Goal: Task Accomplishment & Management: Use online tool/utility

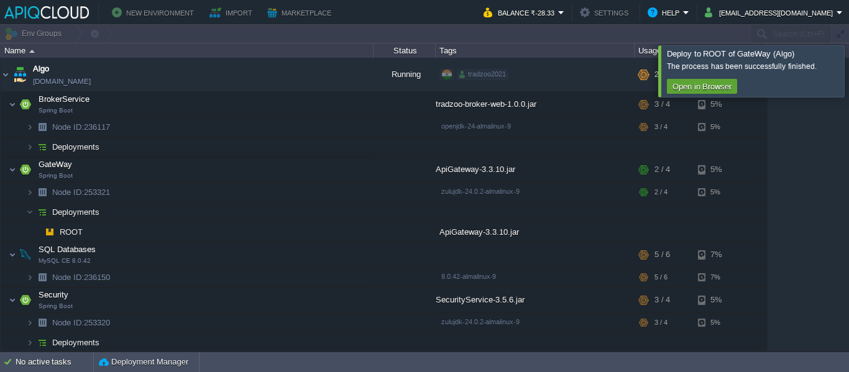
scroll to position [192, 0]
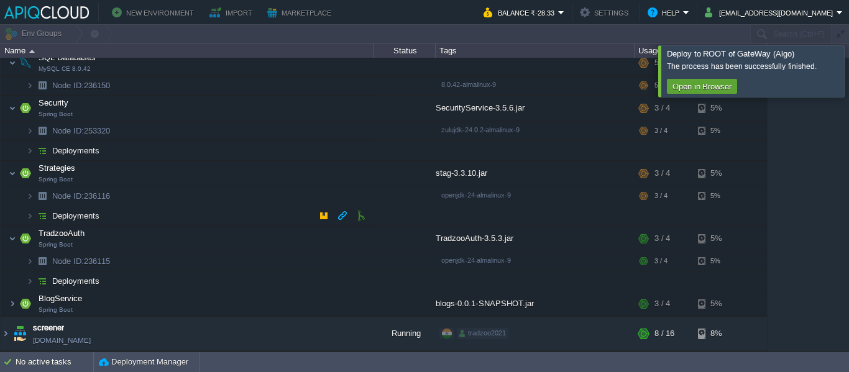
drag, startPoint x: 227, startPoint y: 305, endPoint x: 170, endPoint y: 210, distance: 111.0
click at [170, 210] on div "Algo [DOMAIN_NAME] Running tradzoo2021 + Add to Env Group RAM 55% CPU 6% 22 / 3…" at bounding box center [424, 204] width 849 height 293
click at [10, 305] on img at bounding box center [12, 304] width 7 height 25
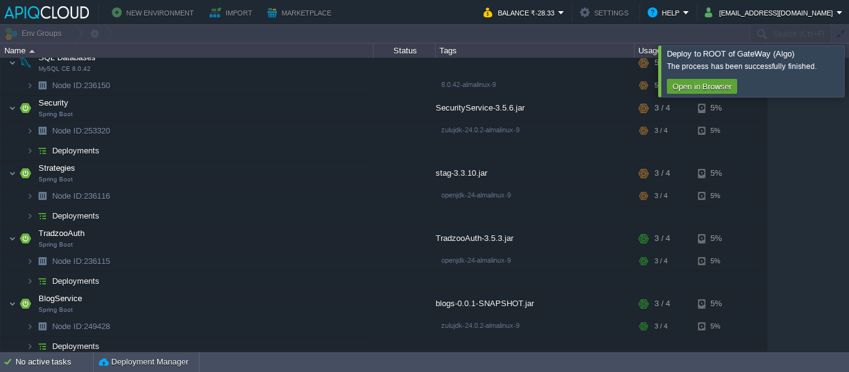
scroll to position [232, 0]
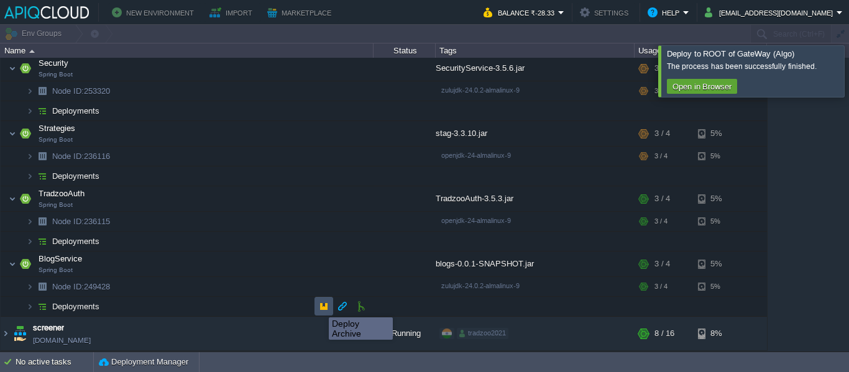
click at [320, 306] on button "button" at bounding box center [323, 306] width 11 height 11
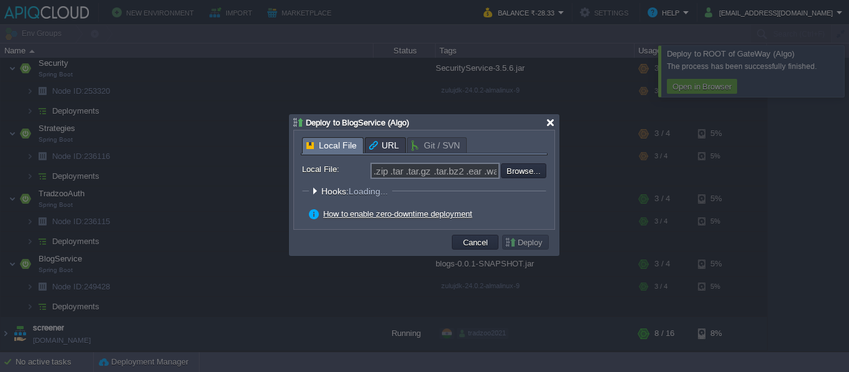
click at [554, 125] on div at bounding box center [550, 122] width 9 height 9
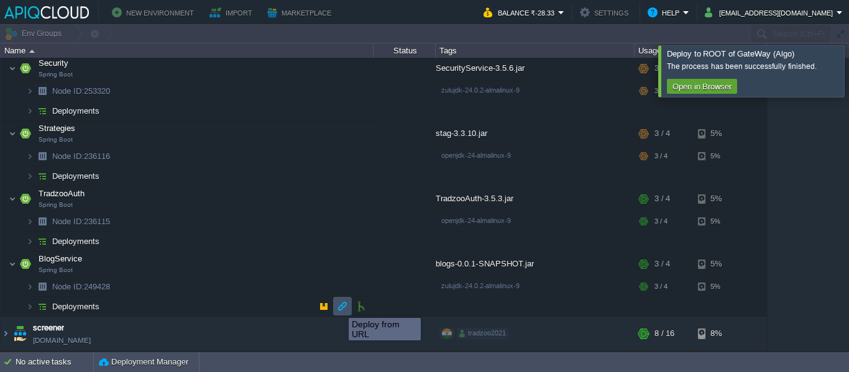
click at [339, 307] on button "button" at bounding box center [342, 306] width 11 height 11
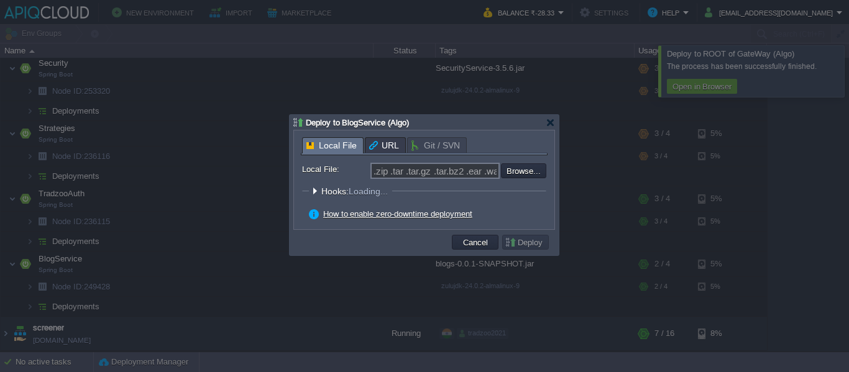
click at [338, 149] on span "Local File" at bounding box center [331, 146] width 50 height 16
click at [518, 174] on input "file" at bounding box center [467, 171] width 157 height 15
type input "C:\fakepath\blogs-0.0.1-SNAPSHOT.jar"
type input "blogs-0.0.1-SNAPSHOT.jar"
click at [523, 242] on button "Deploy" at bounding box center [526, 242] width 42 height 11
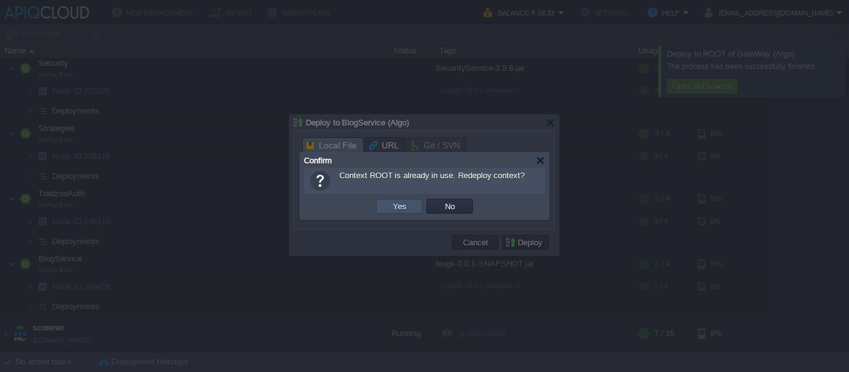
click at [390, 211] on button "Yes" at bounding box center [399, 206] width 21 height 11
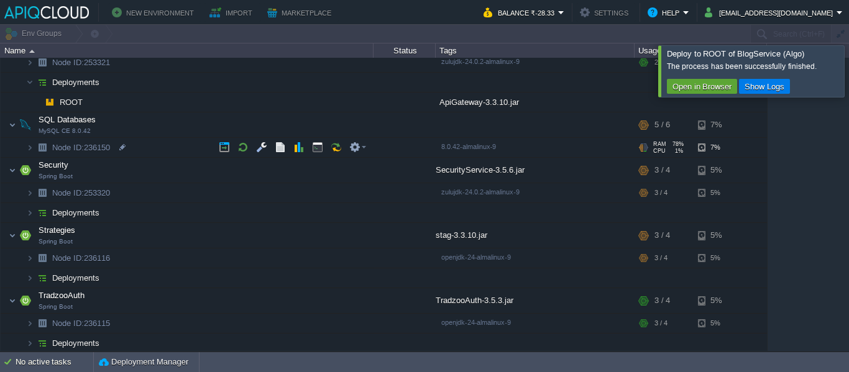
scroll to position [91, 0]
